Goal: Information Seeking & Learning: Find specific fact

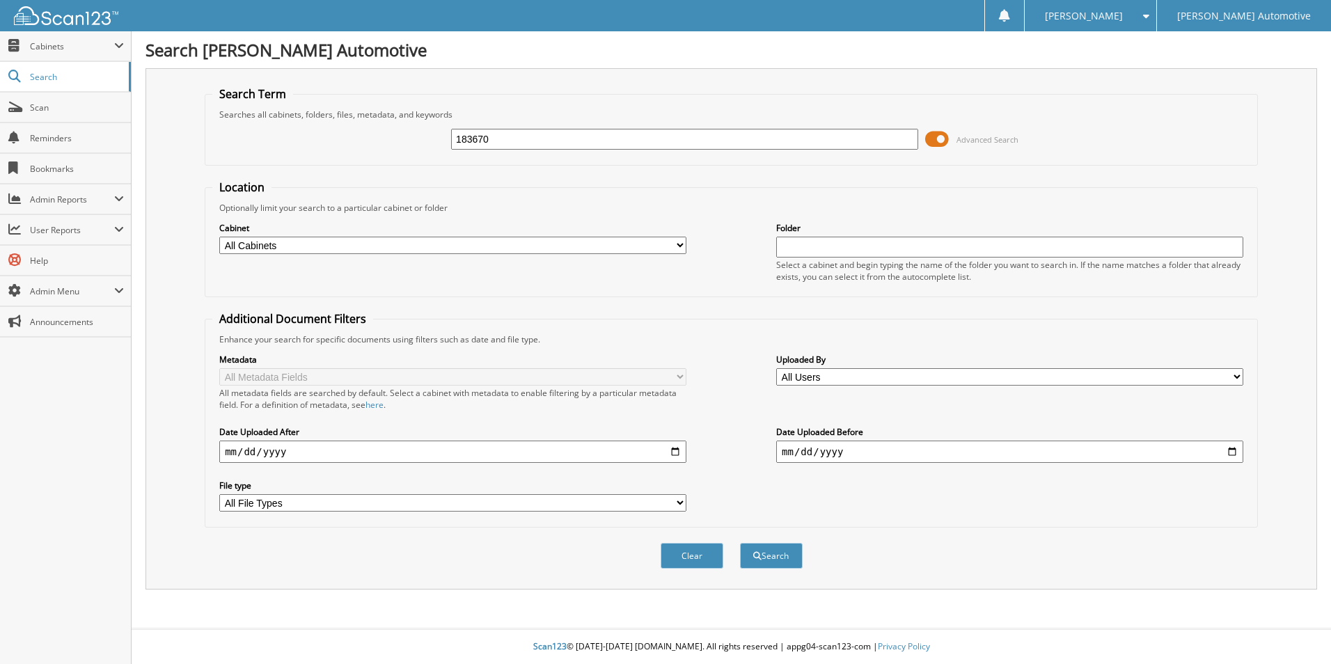
type input "183670"
click at [740, 543] on button "Search" at bounding box center [771, 556] width 63 height 26
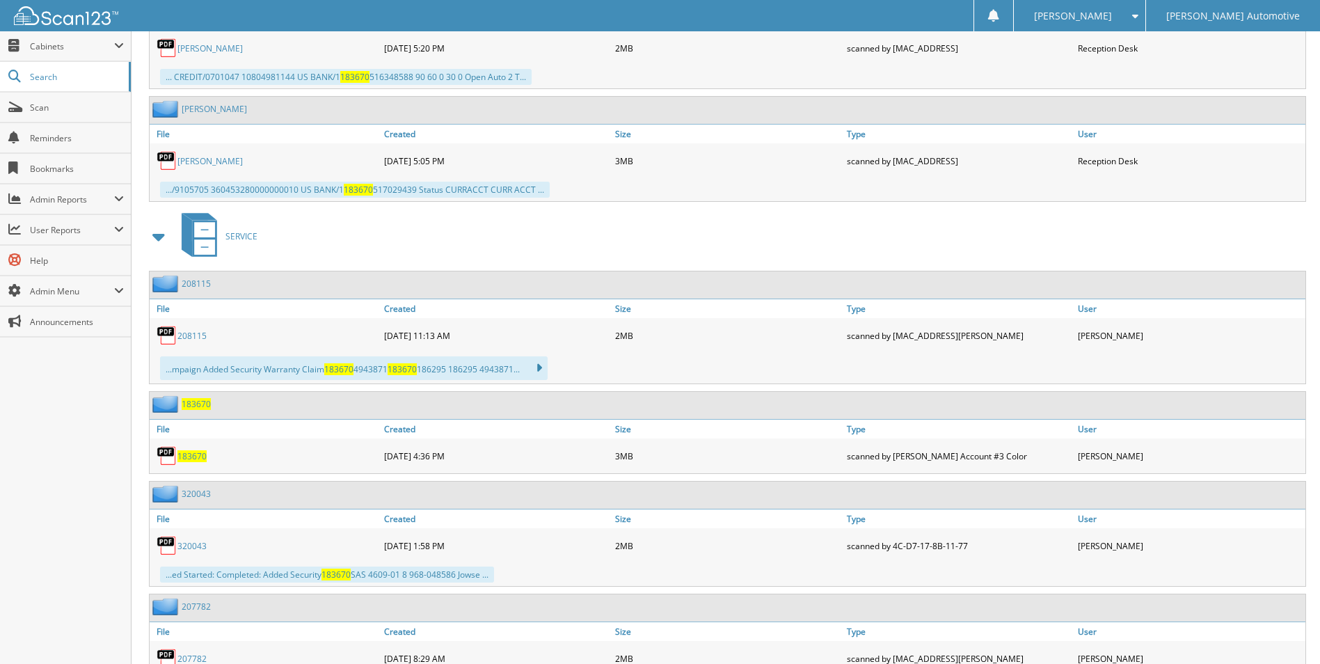
scroll to position [905, 0]
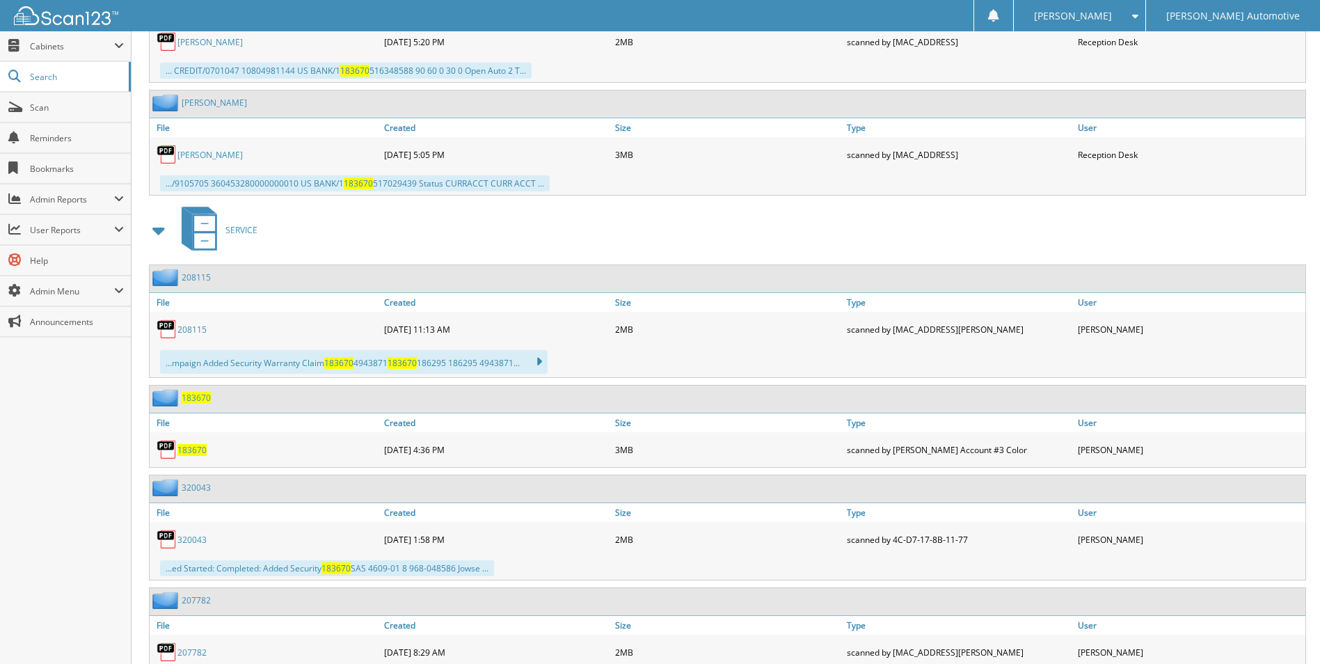
click at [187, 455] on span "183670" at bounding box center [192, 450] width 29 height 12
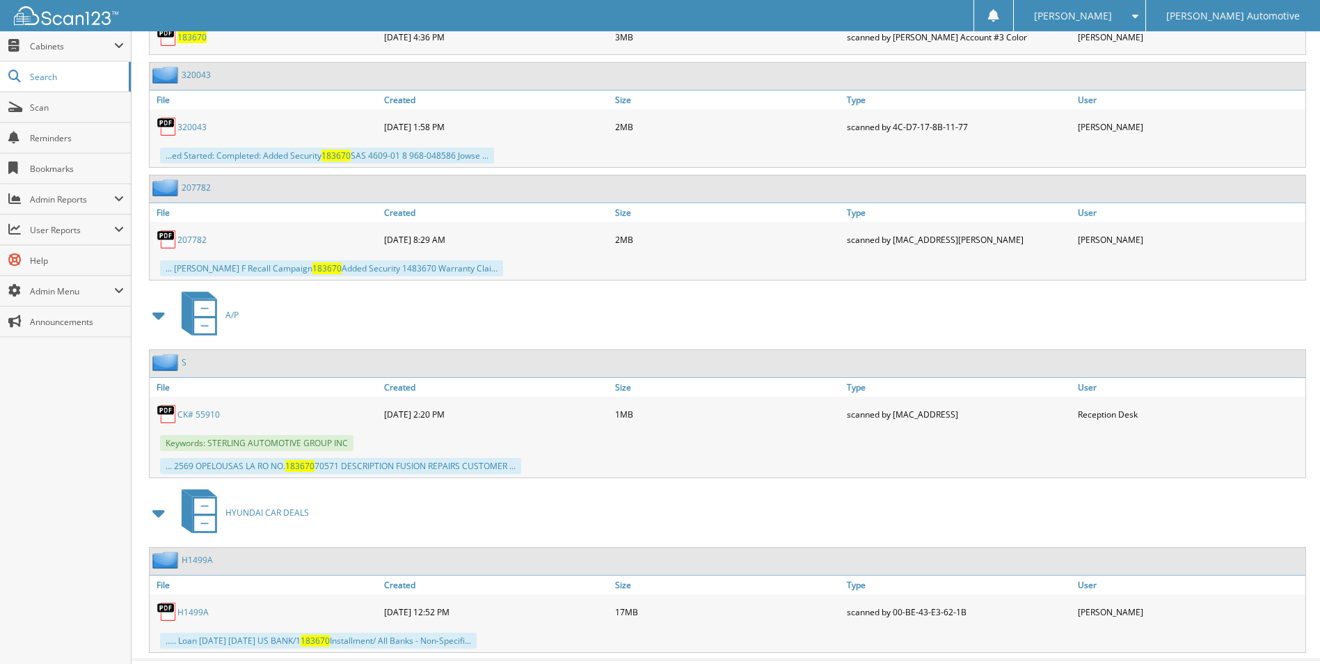
scroll to position [1349, 0]
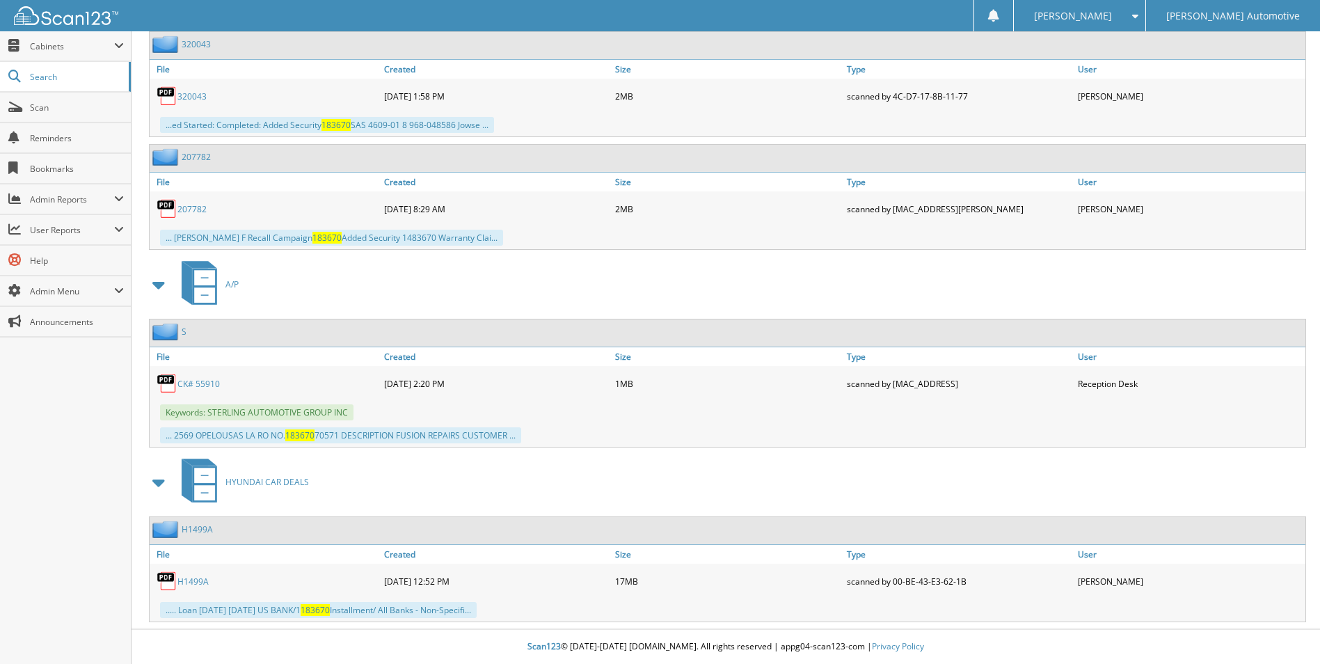
click at [212, 393] on div "CK# 55910" at bounding box center [265, 384] width 231 height 28
click at [214, 384] on link "CK# 55910" at bounding box center [199, 384] width 42 height 12
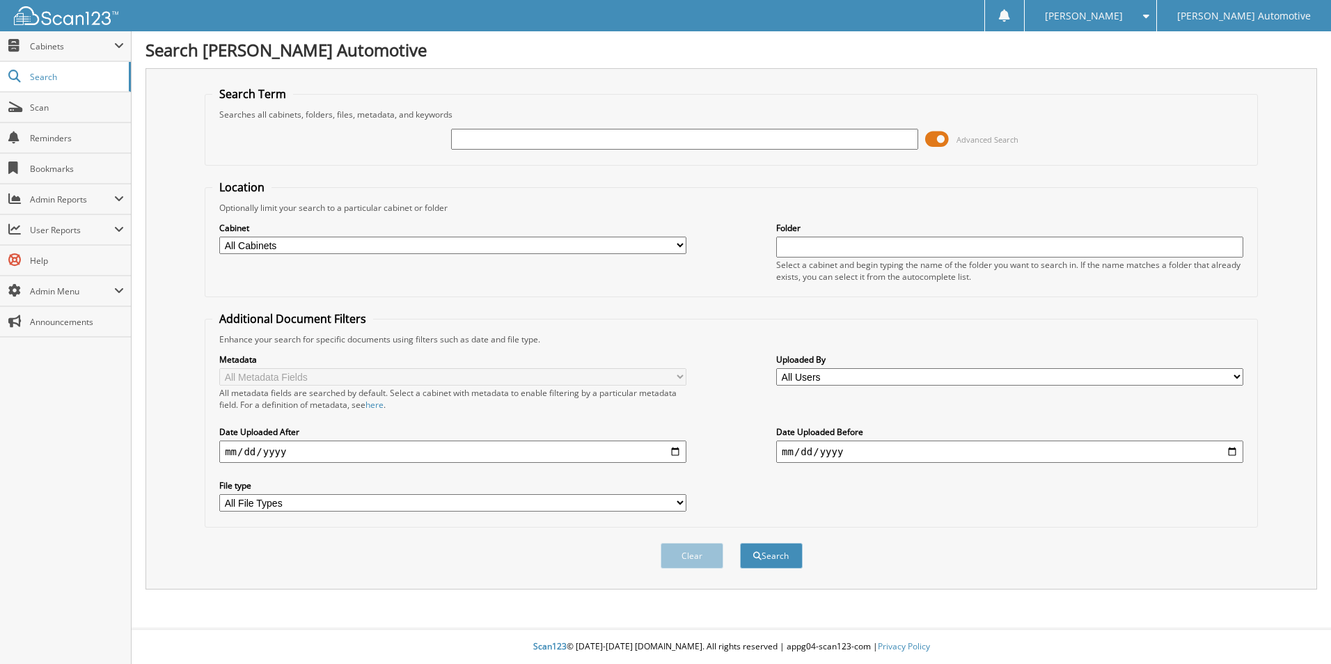
click at [540, 143] on input "text" at bounding box center [684, 139] width 467 height 21
type input "55508"
click at [740, 543] on button "Search" at bounding box center [771, 556] width 63 height 26
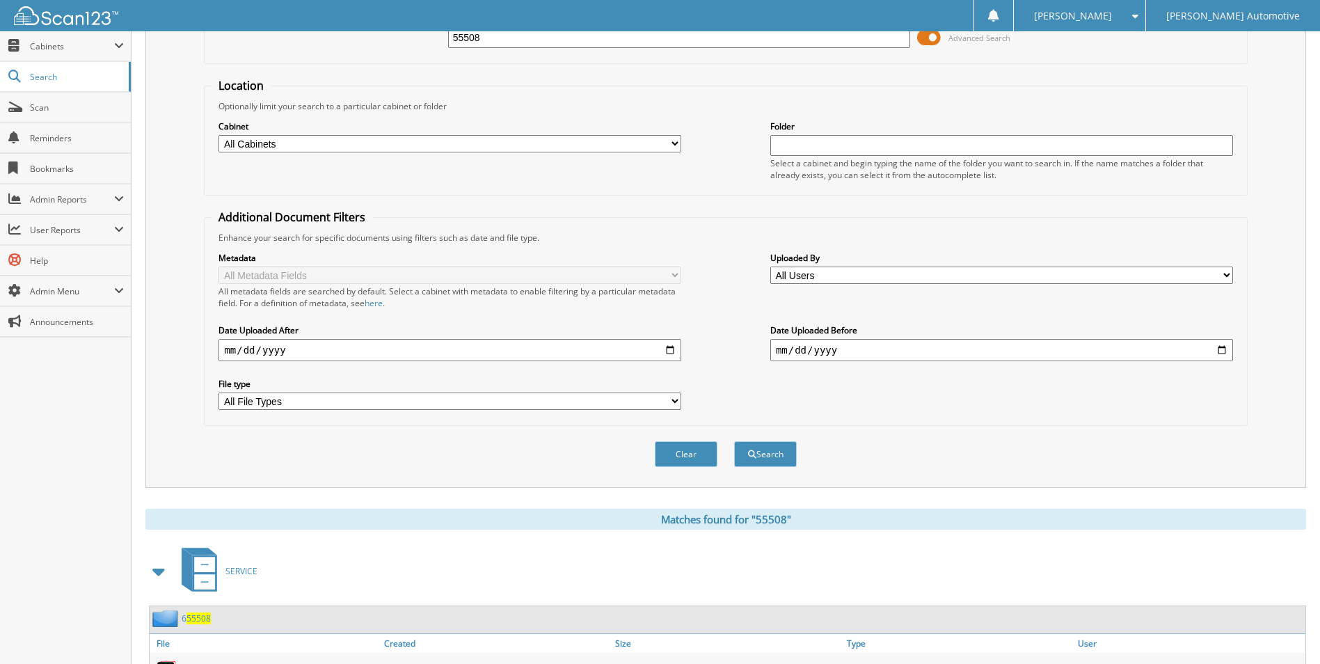
scroll to position [348, 0]
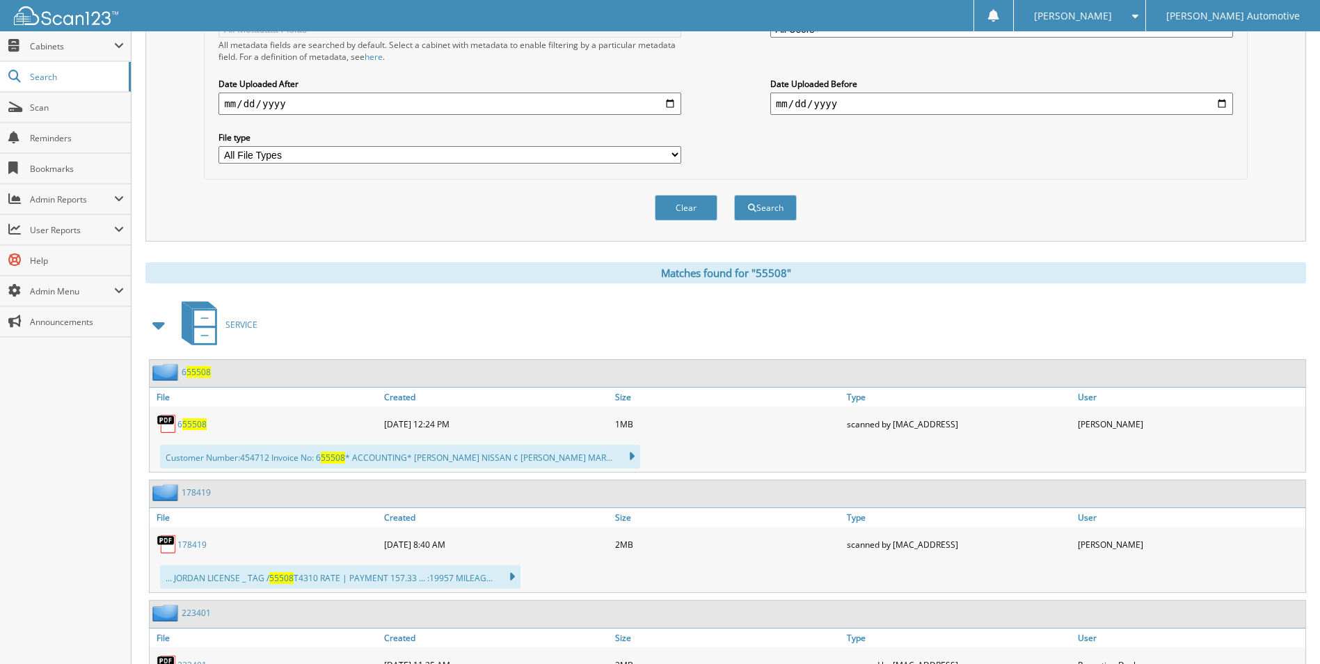
click at [159, 321] on span at bounding box center [159, 325] width 19 height 25
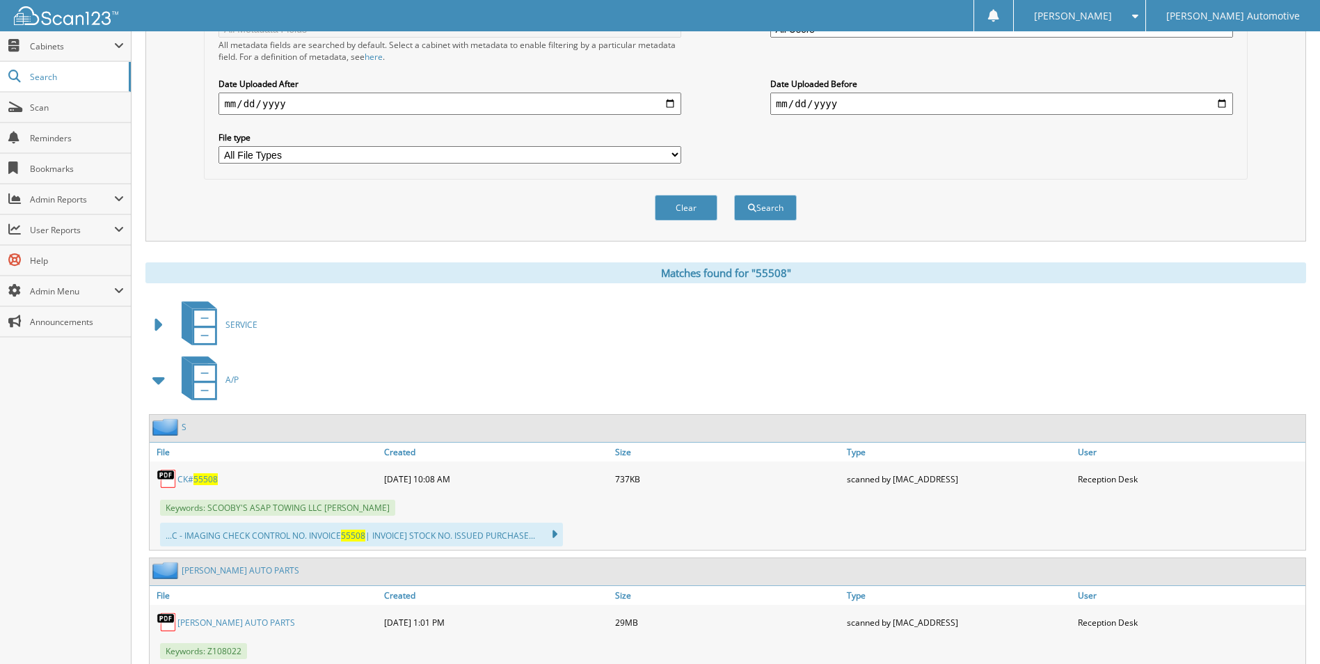
click at [195, 480] on link "CK# 55508" at bounding box center [198, 479] width 40 height 12
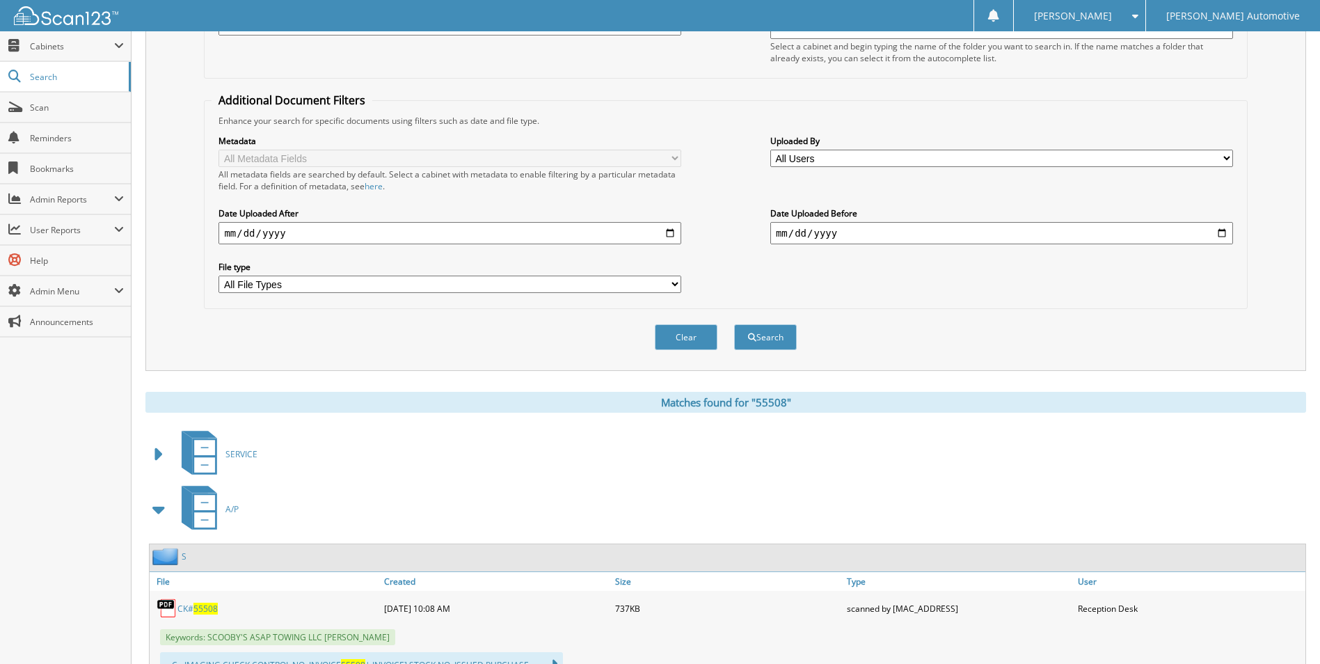
scroll to position [0, 0]
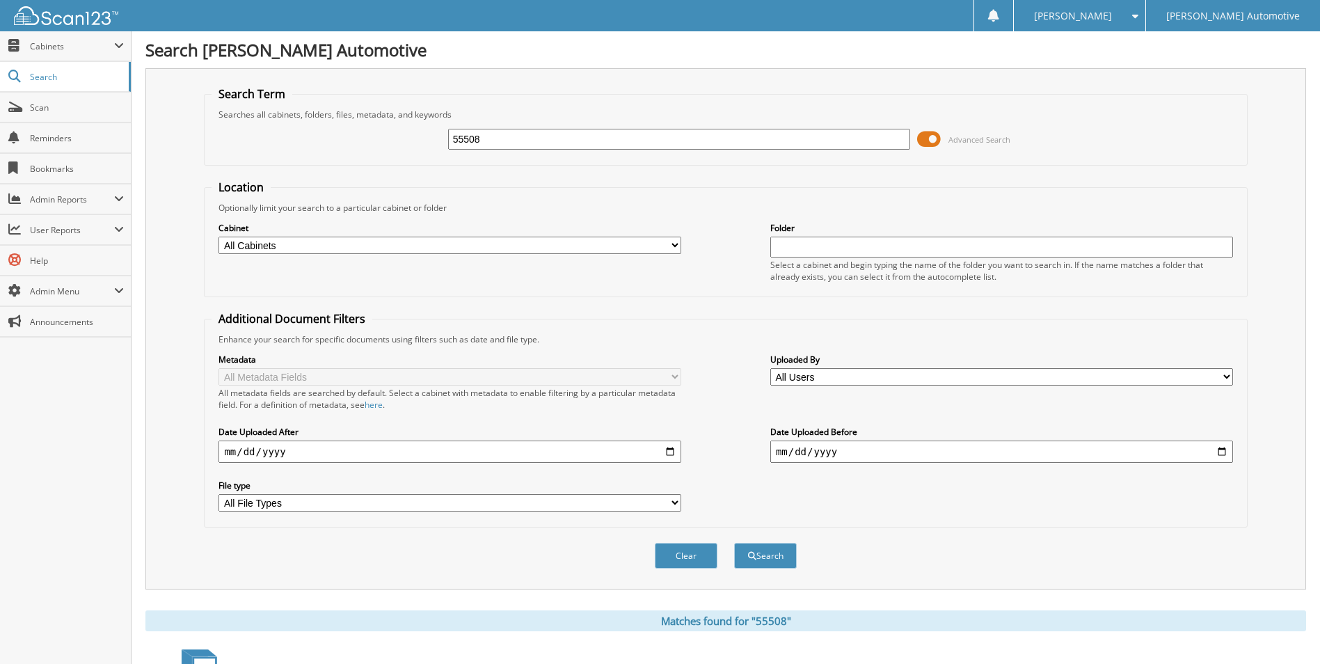
drag, startPoint x: 542, startPoint y: 134, endPoint x: 178, endPoint y: 125, distance: 363.5
click at [178, 125] on div "Search Term Searches all cabinets, folders, files, metadata, and keywords 55508…" at bounding box center [725, 328] width 1161 height 521
type input "184798"
click at [734, 543] on button "Search" at bounding box center [765, 556] width 63 height 26
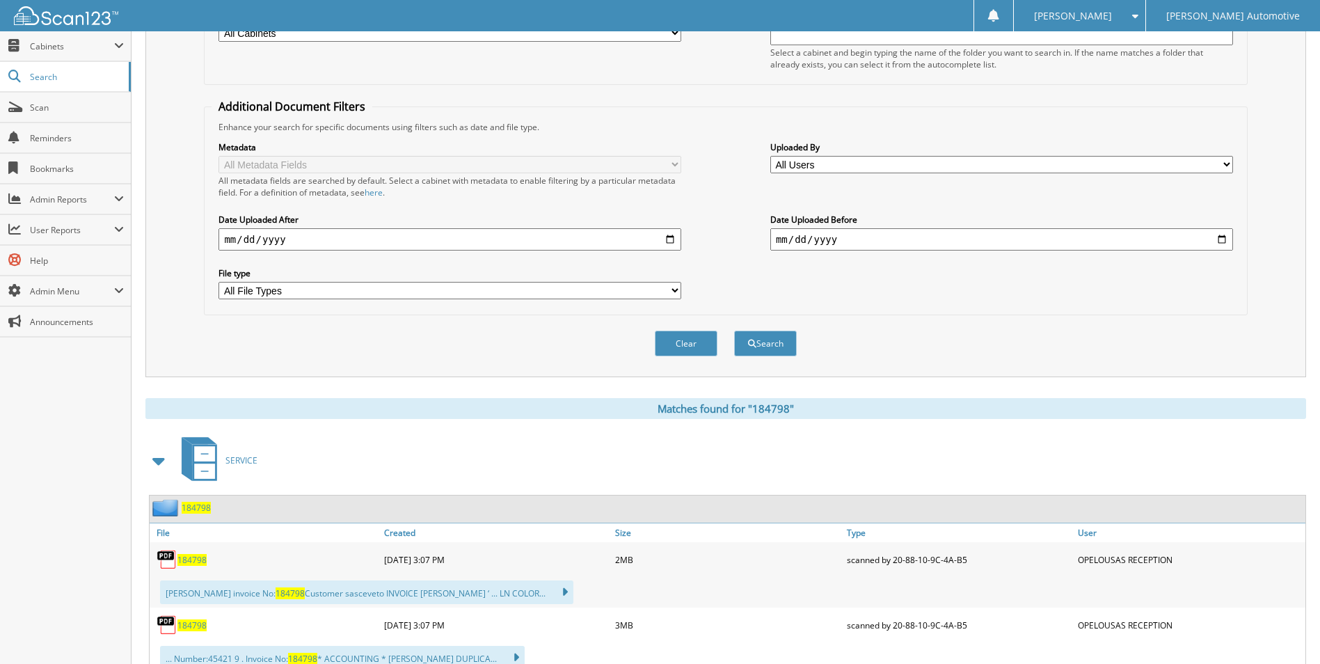
scroll to position [418, 0]
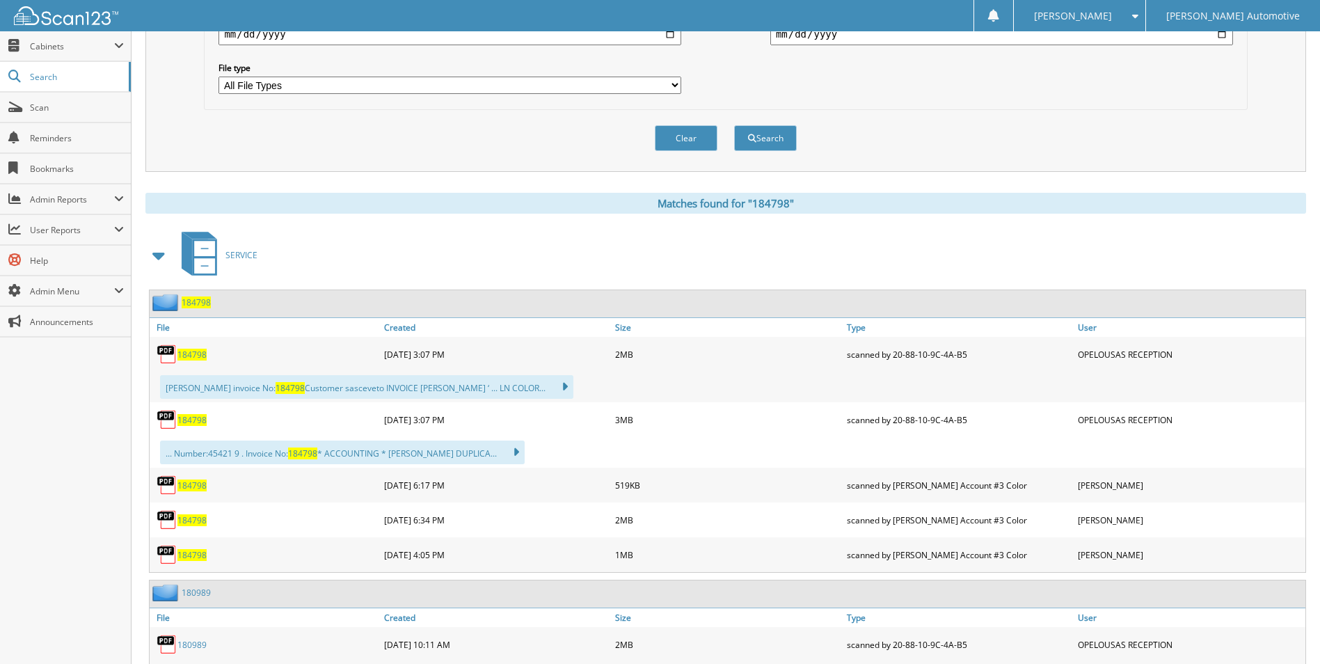
click at [191, 352] on span "184798" at bounding box center [192, 355] width 29 height 12
click at [198, 417] on span "184798" at bounding box center [192, 420] width 29 height 12
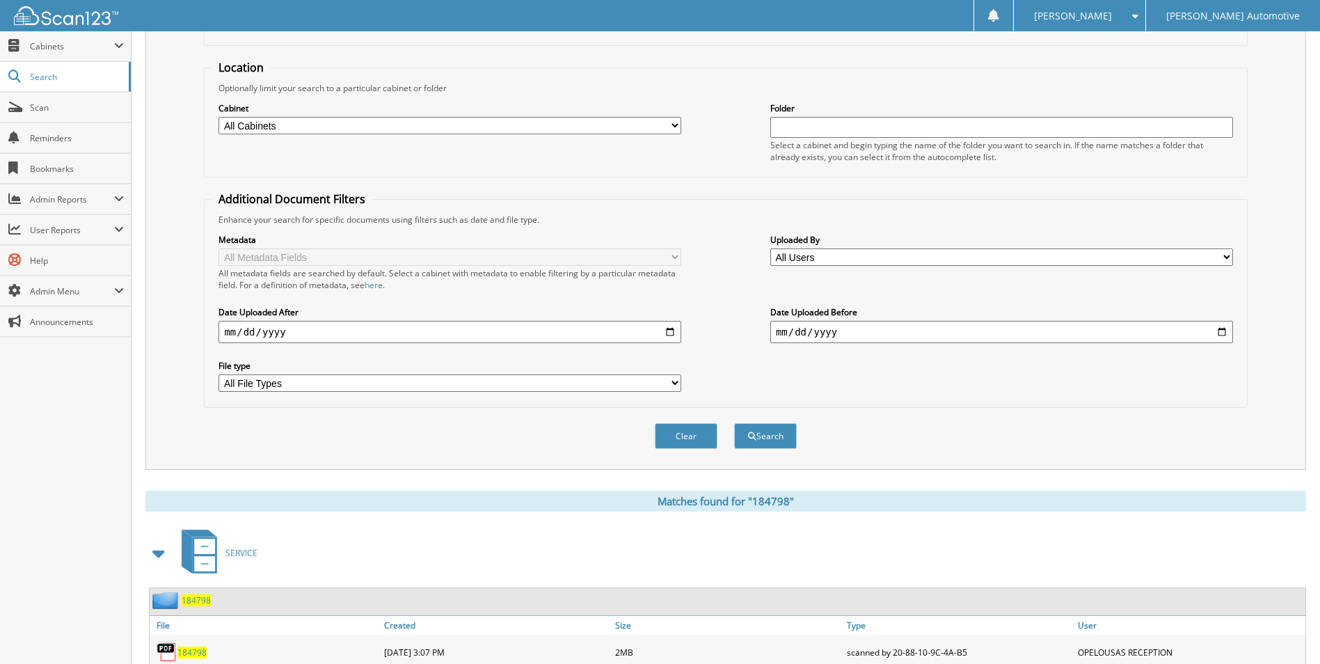
scroll to position [0, 0]
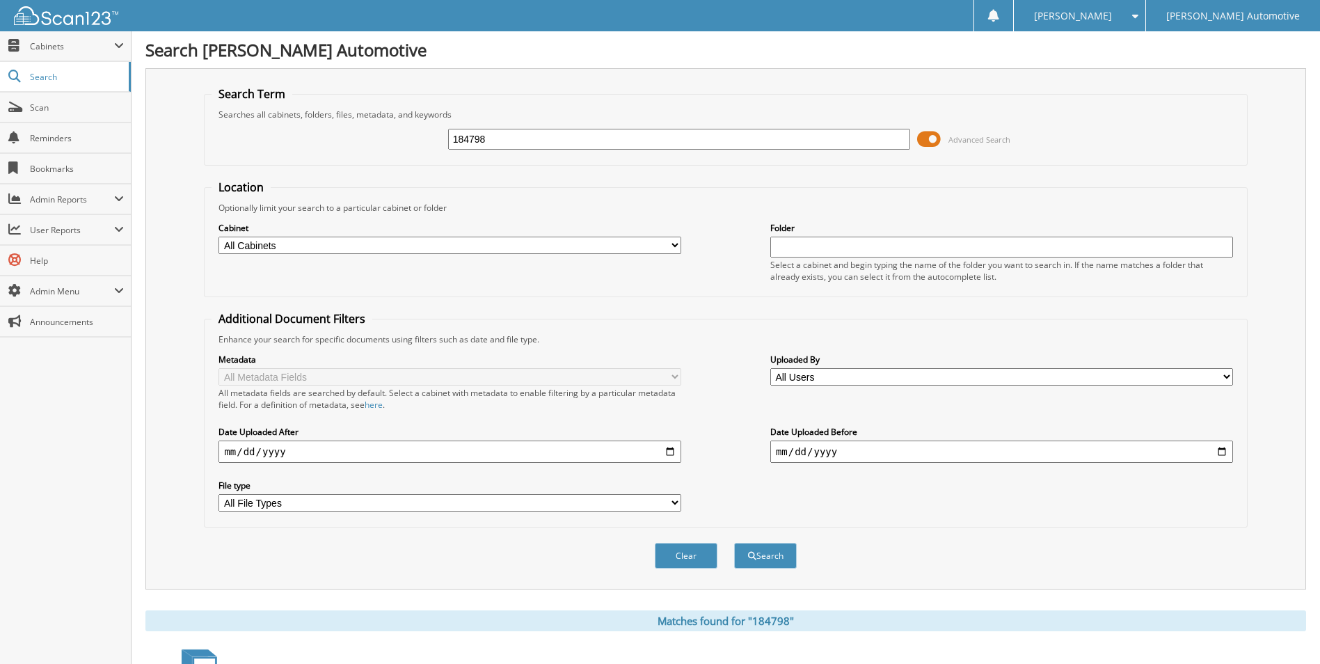
drag, startPoint x: 512, startPoint y: 142, endPoint x: 237, endPoint y: 133, distance: 274.4
click at [237, 133] on div "184798 Advanced Search" at bounding box center [726, 139] width 1028 height 38
type input "184829"
click at [734, 543] on button "Search" at bounding box center [765, 556] width 63 height 26
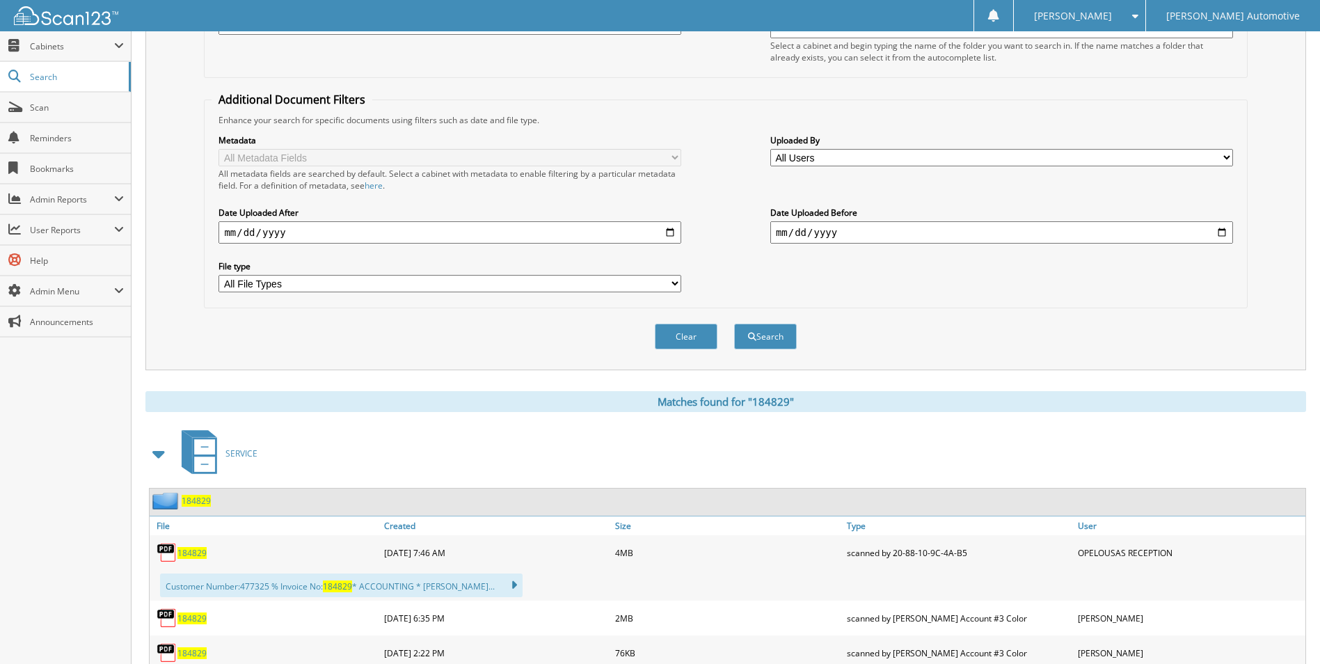
scroll to position [418, 0]
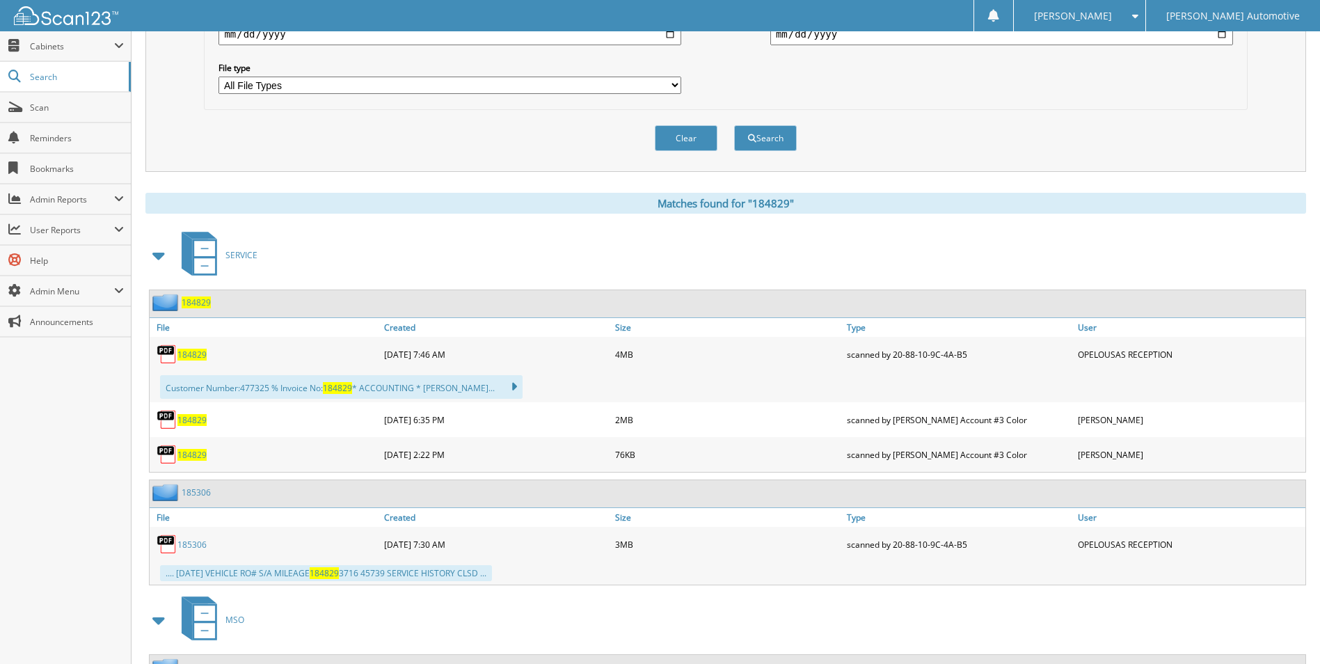
click at [182, 354] on span "184829" at bounding box center [192, 355] width 29 height 12
